Goal: Task Accomplishment & Management: Manage account settings

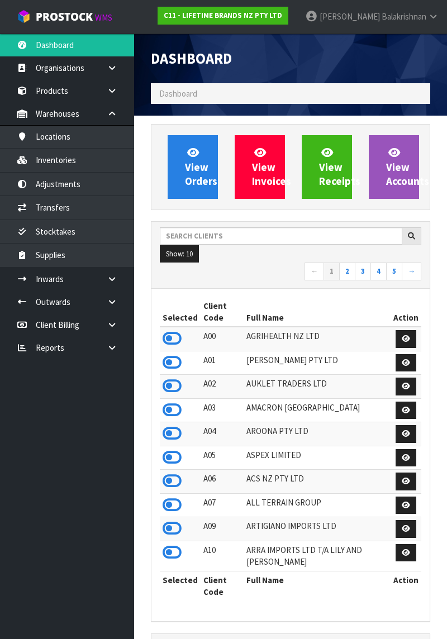
scroll to position [1013, 296]
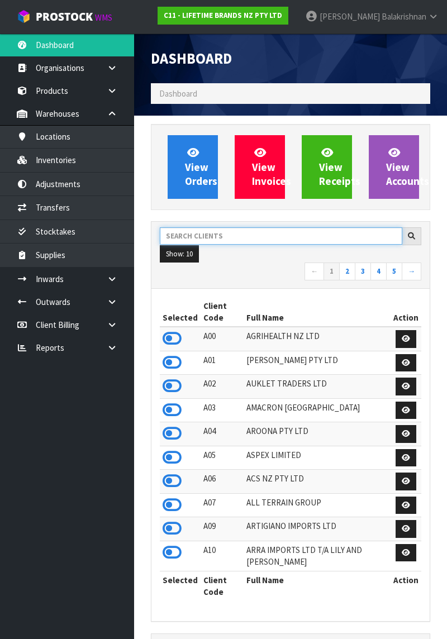
click at [237, 234] on input "text" at bounding box center [281, 235] width 243 height 17
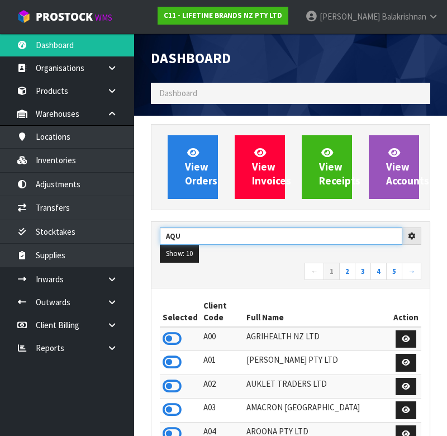
type input "AQU"
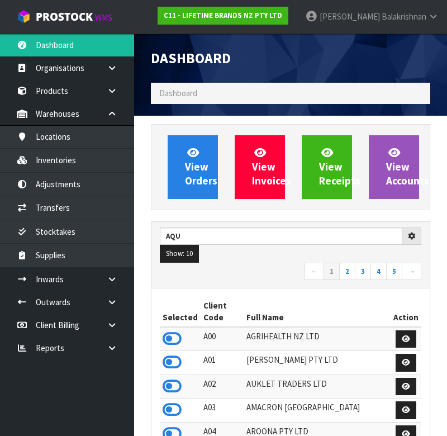
click at [270, 256] on ul "Show: 10 5 10 25 50" at bounding box center [291, 254] width 262 height 18
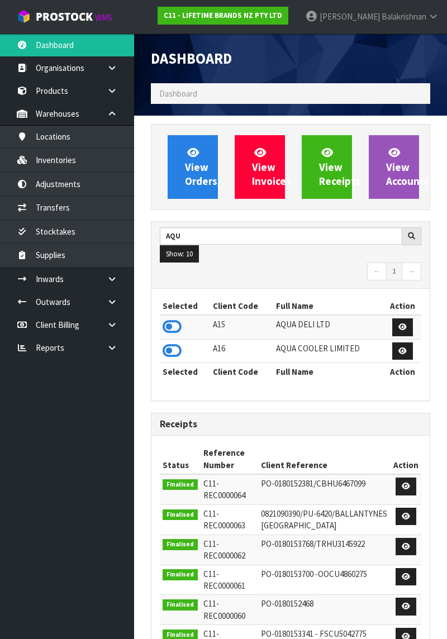
click at [187, 351] on td at bounding box center [185, 351] width 50 height 24
click at [172, 351] on icon at bounding box center [172, 351] width 19 height 17
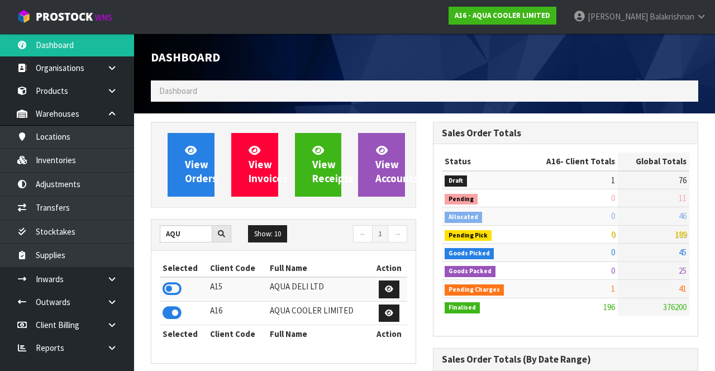
scroll to position [558216, 558680]
click at [71, 91] on link "Products" at bounding box center [67, 90] width 134 height 23
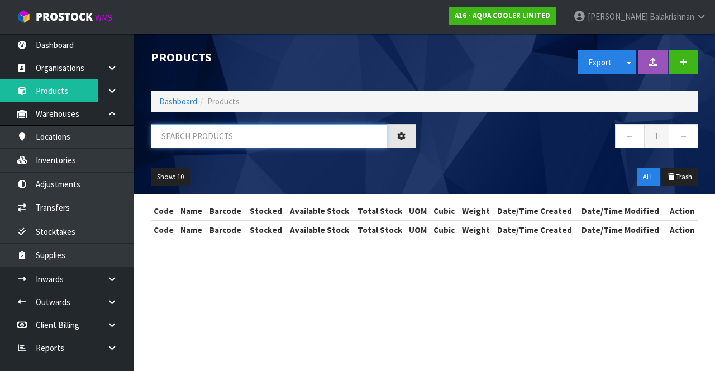
click at [214, 140] on input "text" at bounding box center [269, 136] width 236 height 24
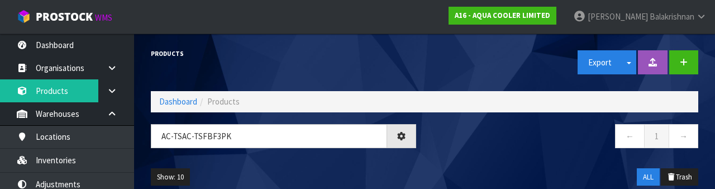
click at [447, 160] on div "Show: 10 5 10 25 50 ALL Trash" at bounding box center [425, 177] width 565 height 35
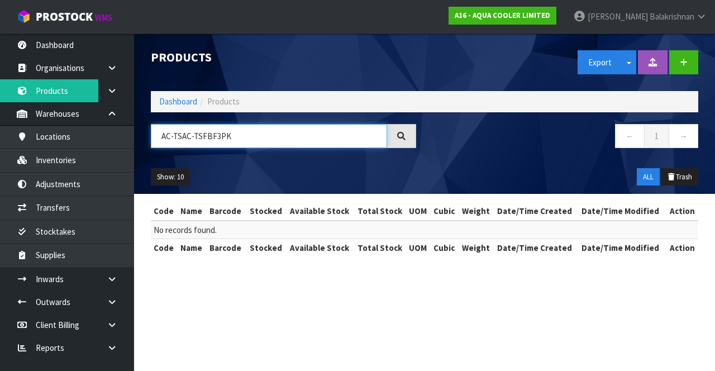
click at [209, 135] on input "AC-TSAC-TSFBF3PK" at bounding box center [269, 136] width 236 height 24
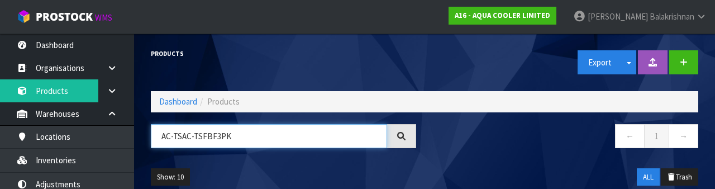
click at [208, 140] on input "AC-TSAC-TSFBF3PK" at bounding box center [269, 136] width 236 height 24
click at [201, 133] on input "AC-TSAC-TSFBF3PK" at bounding box center [269, 136] width 236 height 24
click at [285, 135] on input "AC-TFBF3PK" at bounding box center [269, 136] width 236 height 24
click at [184, 138] on input "AC-TFBF3PK" at bounding box center [269, 136] width 236 height 24
click at [177, 131] on input "AC-TFBF3PK" at bounding box center [269, 136] width 236 height 24
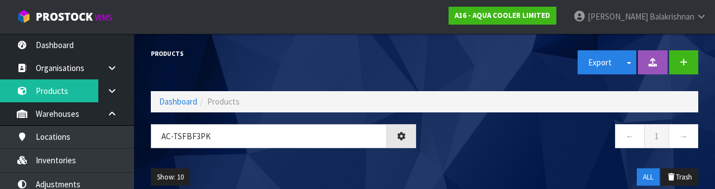
click at [286, 153] on div "AC-TsFBF3PK" at bounding box center [284, 140] width 282 height 32
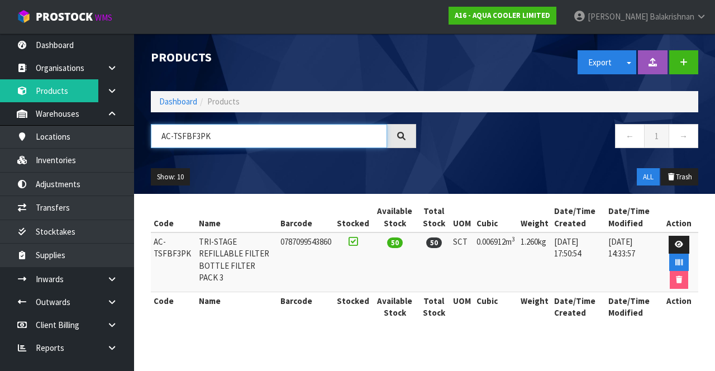
click at [278, 139] on input "AC-TSFBF3PK" at bounding box center [269, 136] width 236 height 24
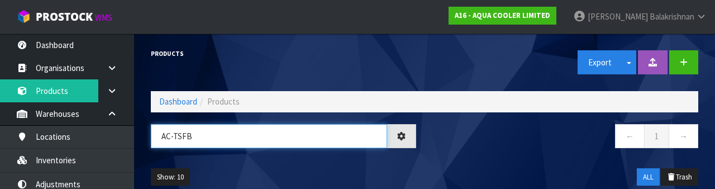
type input "AC-TSFB"
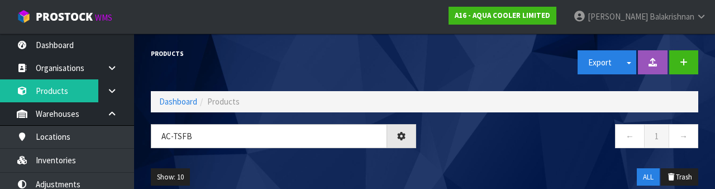
click at [447, 152] on div "← 1 →" at bounding box center [566, 142] width 282 height 36
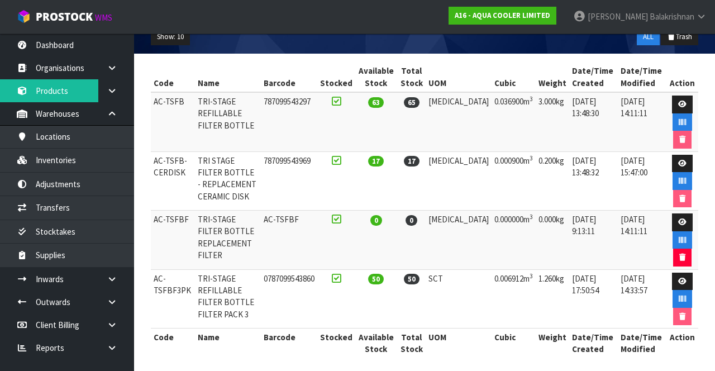
scroll to position [141, 0]
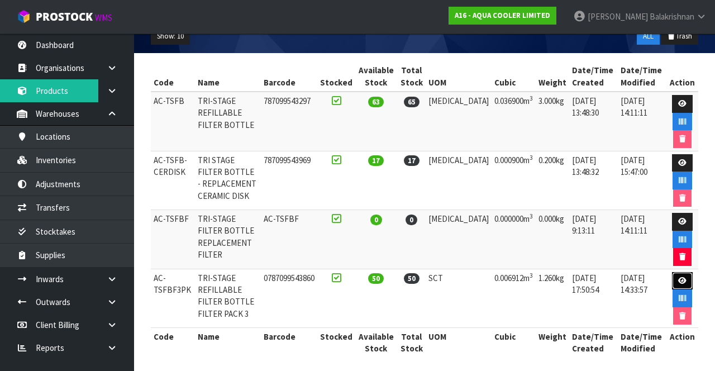
click at [447, 277] on icon at bounding box center [683, 280] width 8 height 7
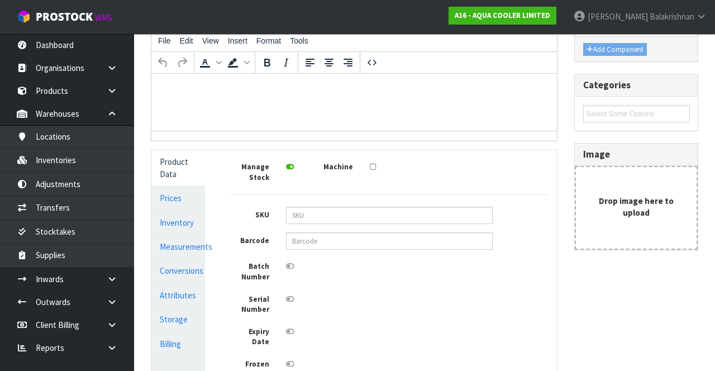
type input "AC-TSFBF3PK"
type input "TRI-STAGE REFILLABLE FILTER BOTTLE FILTER PACK 3"
type input "0787099543860"
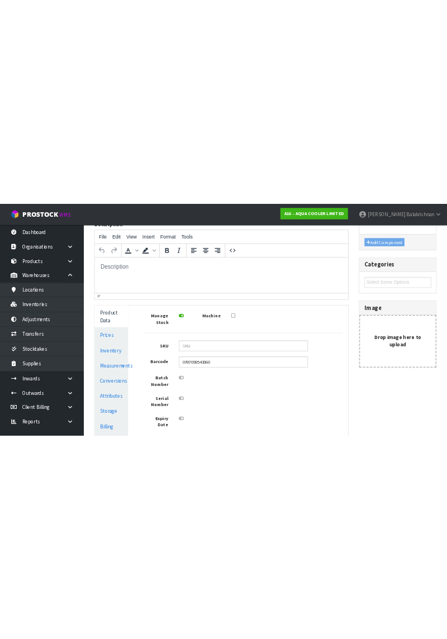
scroll to position [134, 0]
